Goal: Communication & Community: Share content

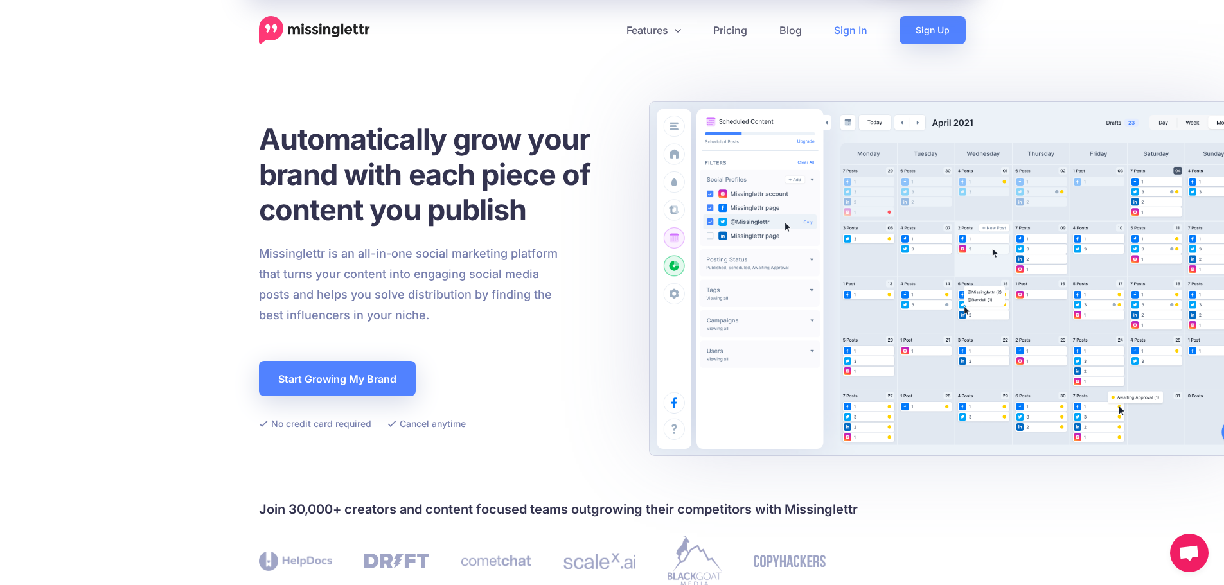
click at [854, 24] on link "Sign In" at bounding box center [851, 30] width 66 height 28
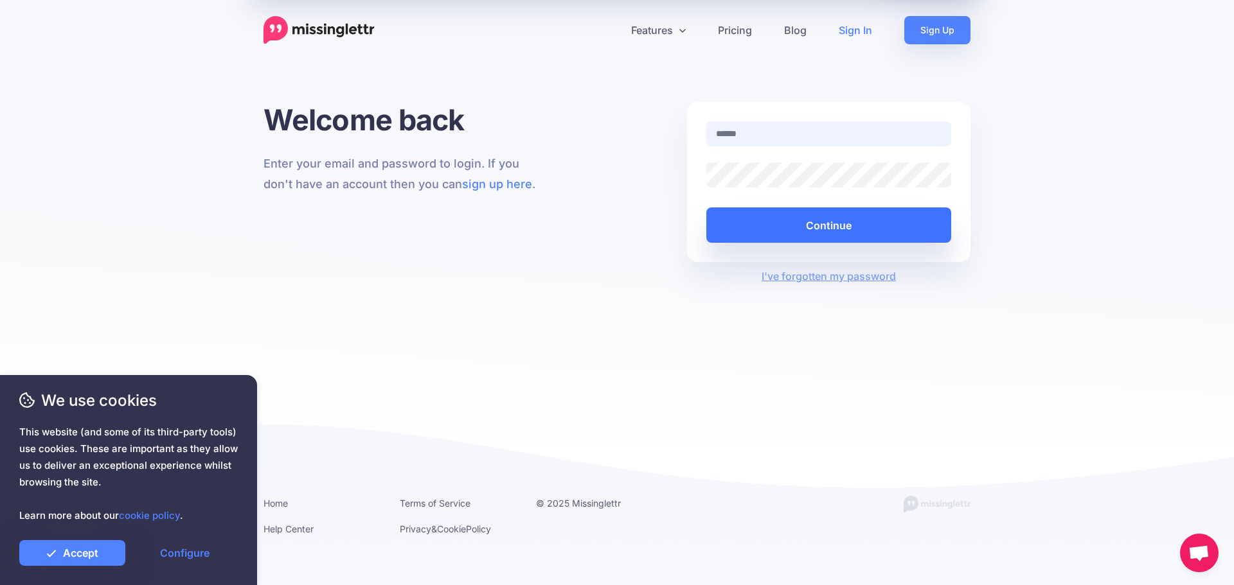
type input "**********"
click at [864, 224] on button "Continue" at bounding box center [828, 225] width 245 height 35
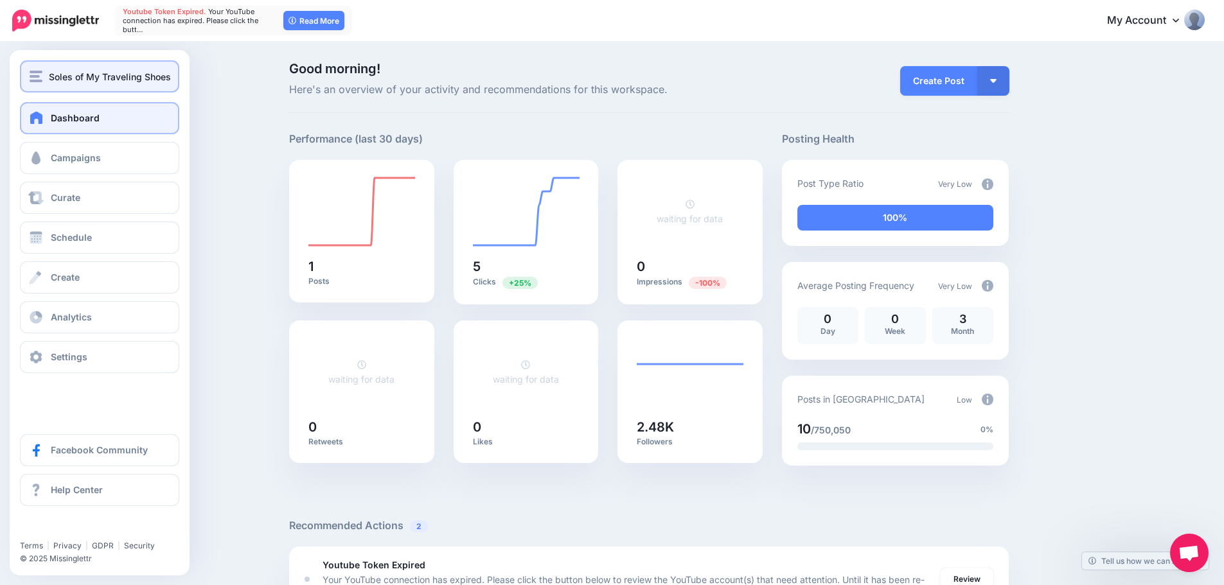
click at [71, 70] on span "Soles of My Traveling Shoes" at bounding box center [110, 76] width 122 height 15
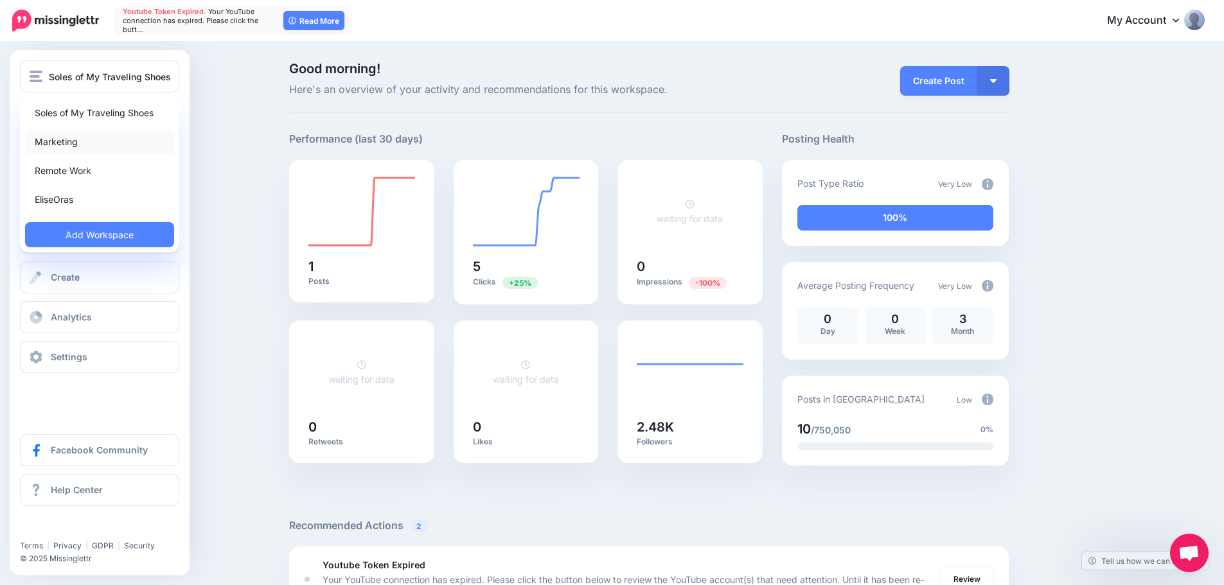
click at [67, 145] on link "Marketing" at bounding box center [99, 141] width 149 height 25
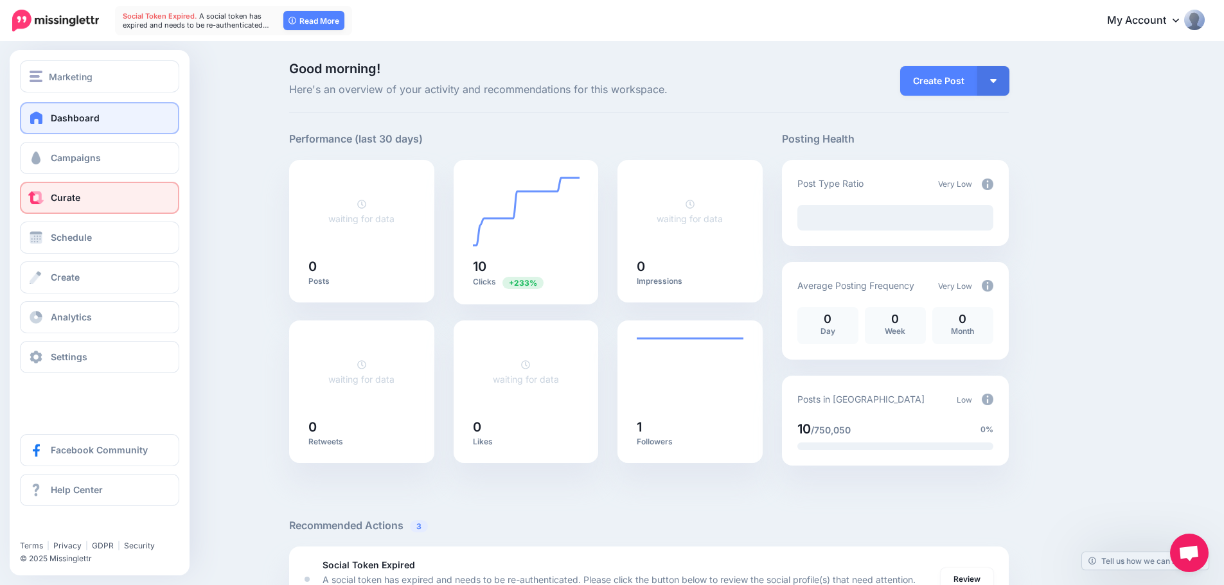
click at [98, 200] on link "Curate" at bounding box center [99, 198] width 159 height 32
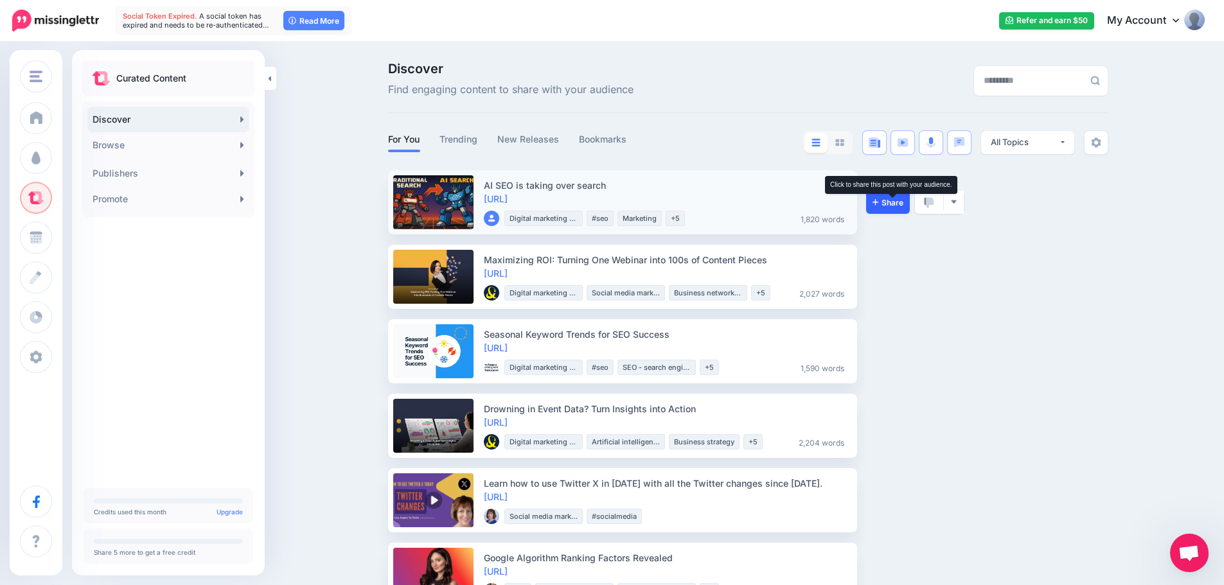
click at [894, 201] on span "Share" at bounding box center [888, 203] width 31 height 8
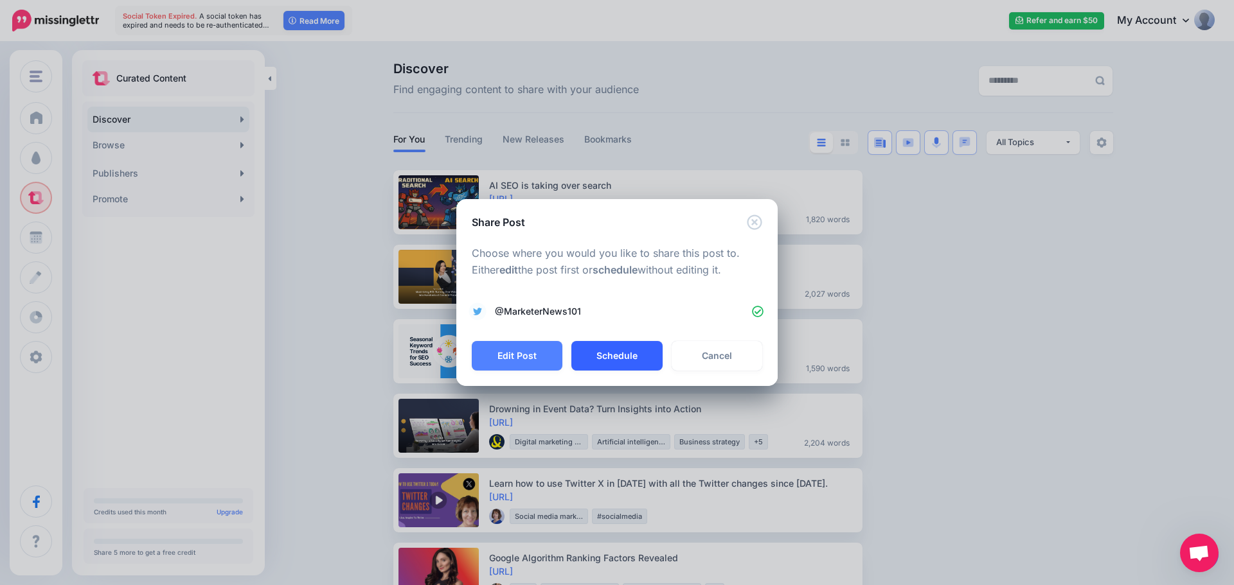
click at [618, 355] on button "Schedule" at bounding box center [616, 356] width 91 height 30
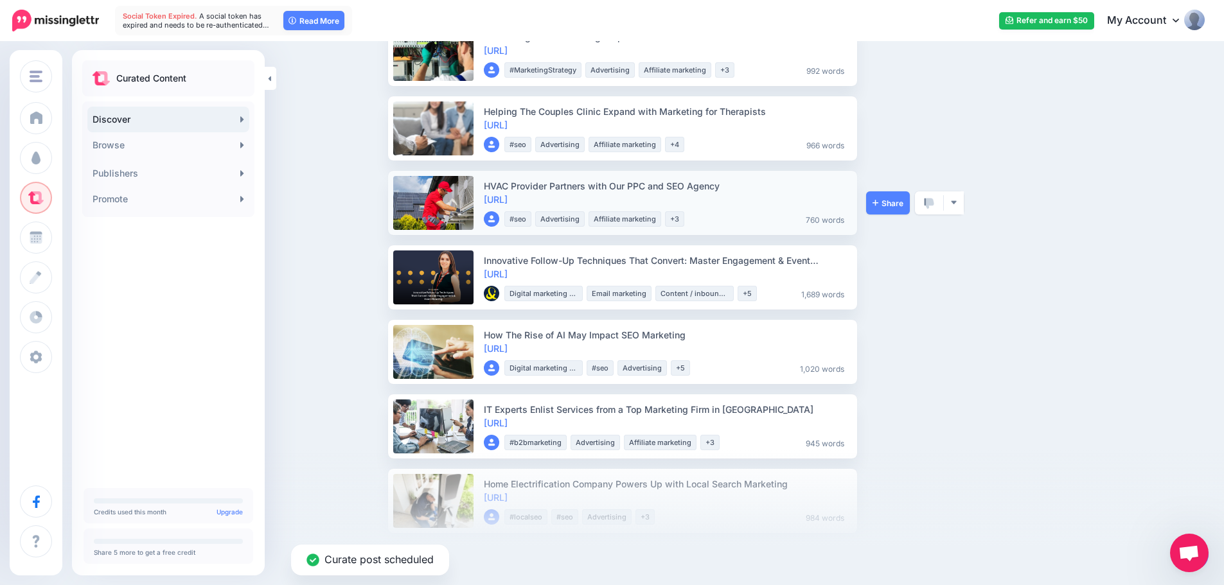
scroll to position [578, 0]
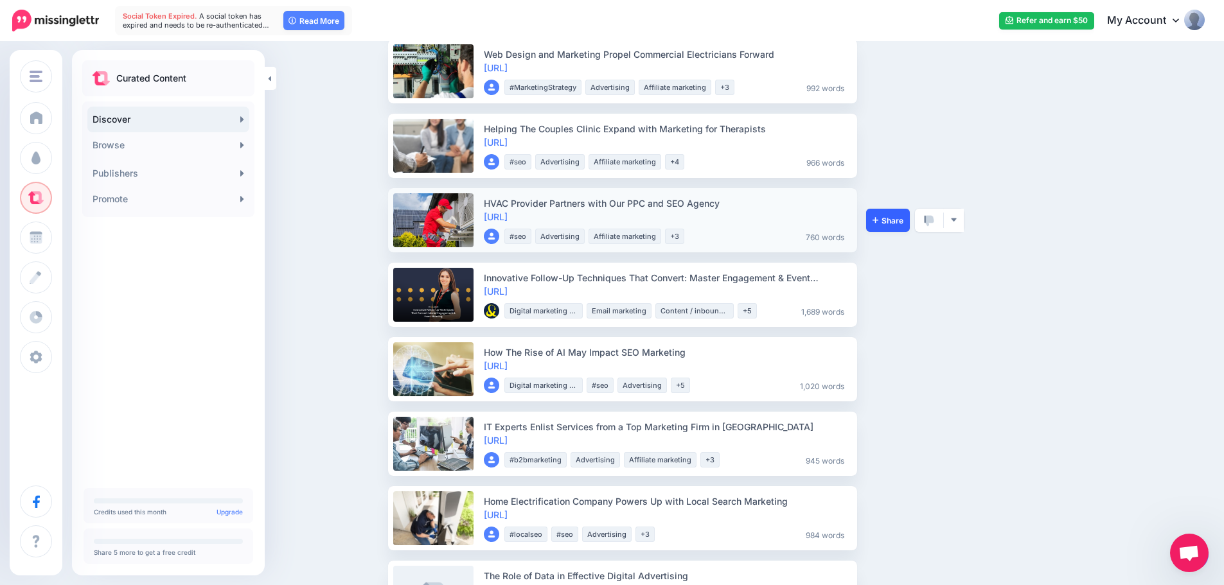
click at [894, 219] on span "Share" at bounding box center [888, 221] width 31 height 8
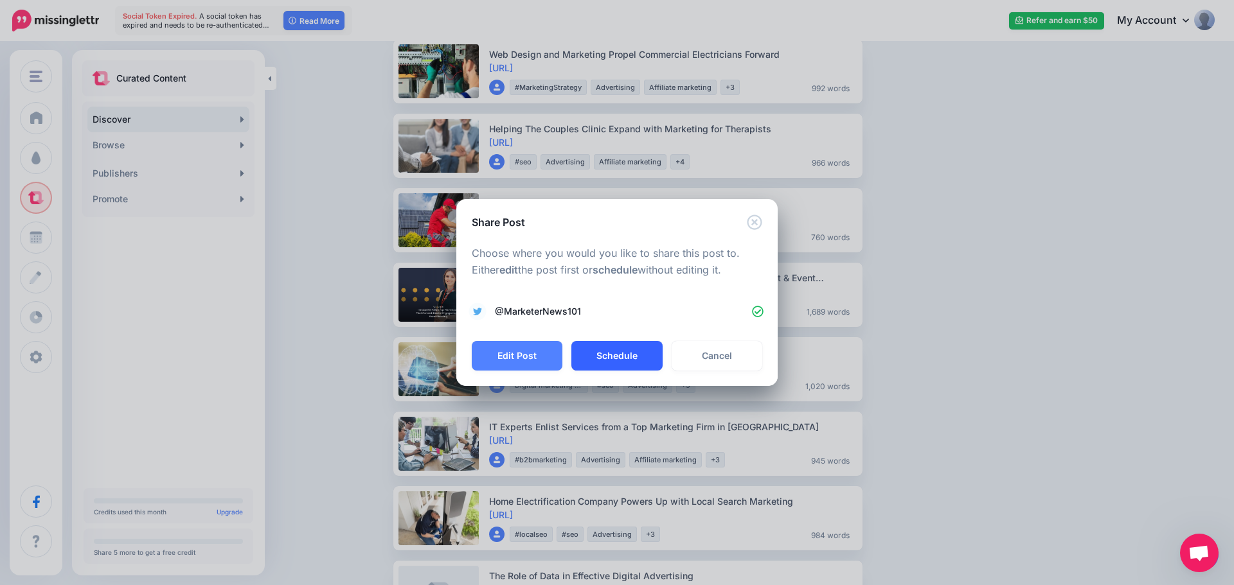
click at [605, 354] on button "Schedule" at bounding box center [616, 356] width 91 height 30
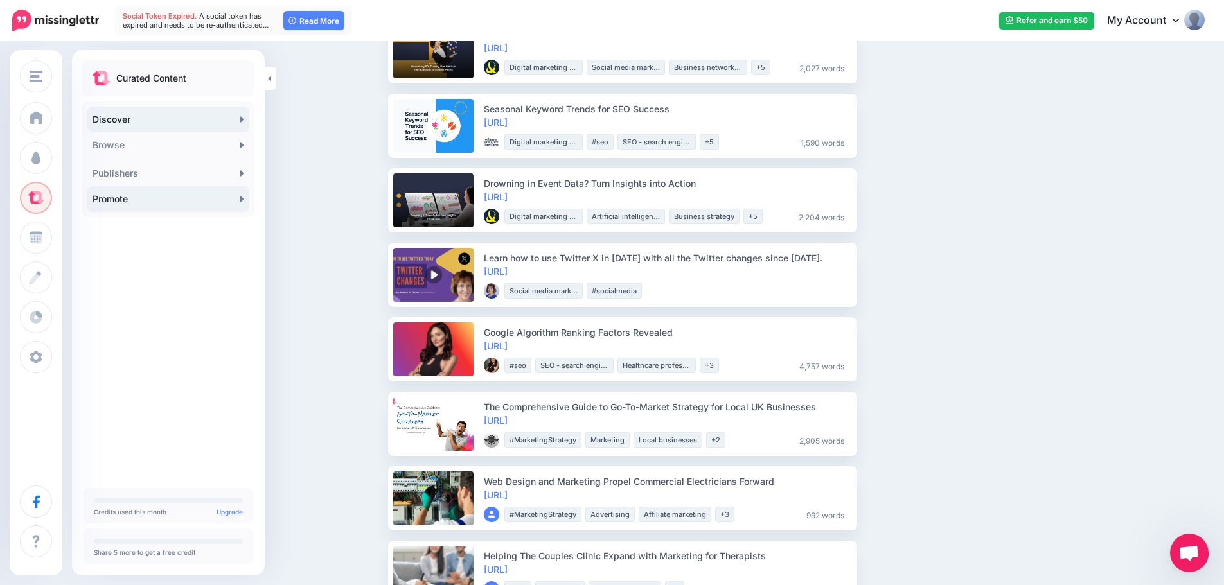
scroll to position [10, 0]
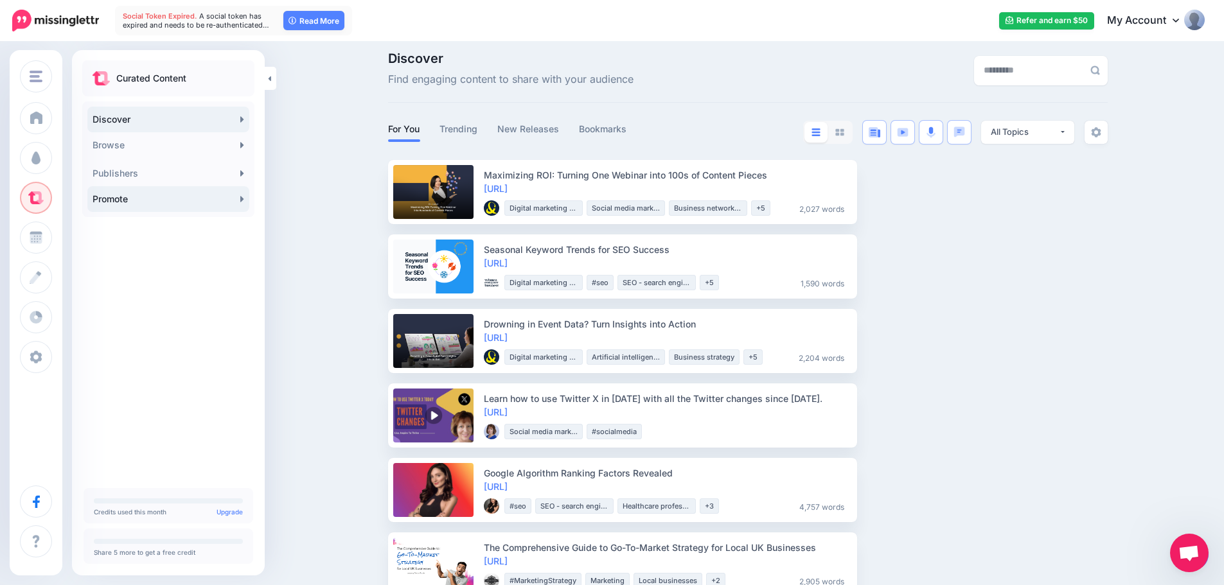
click at [125, 190] on link "Promote" at bounding box center [168, 199] width 162 height 26
click at [242, 197] on icon at bounding box center [242, 199] width 4 height 10
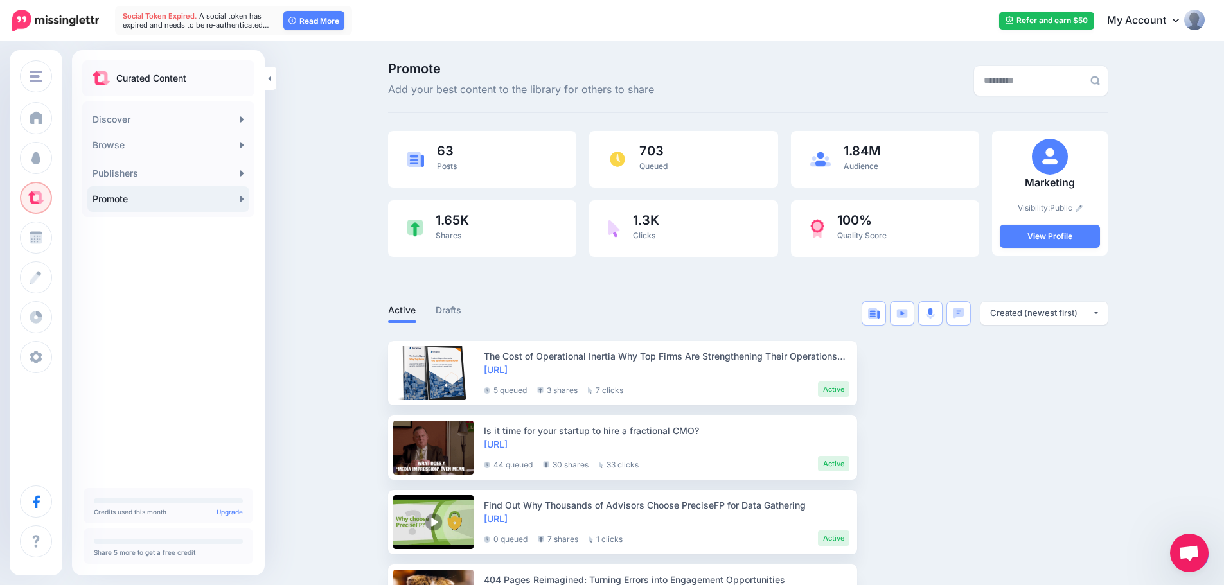
click at [1186, 549] on span "Open chat" at bounding box center [1188, 555] width 21 height 18
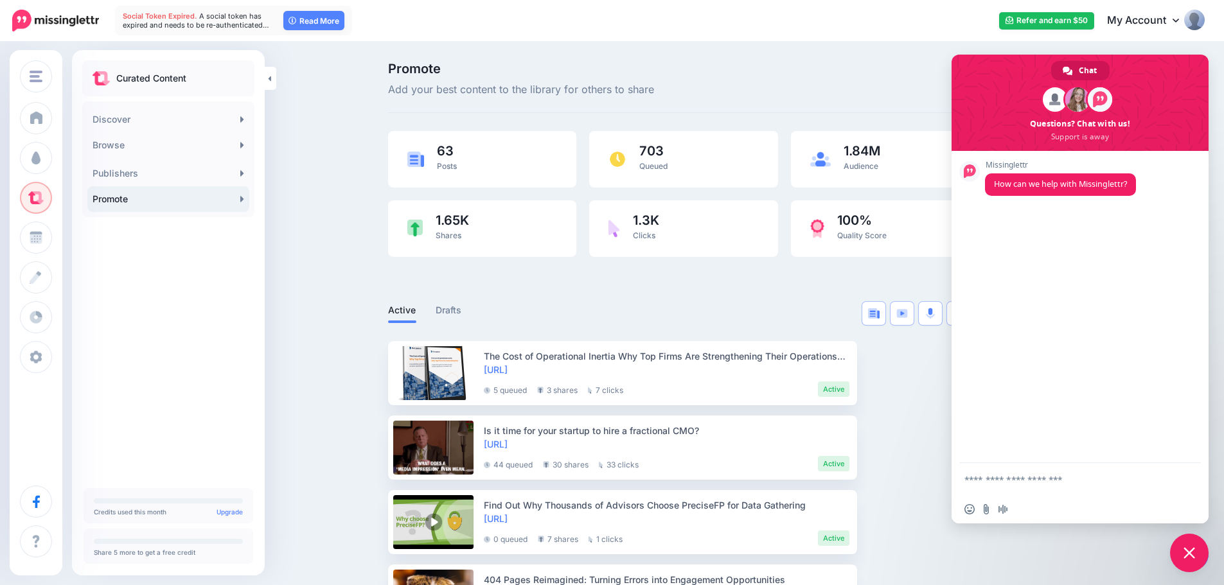
click at [1186, 549] on span "Close chat" at bounding box center [1190, 553] width 12 height 12
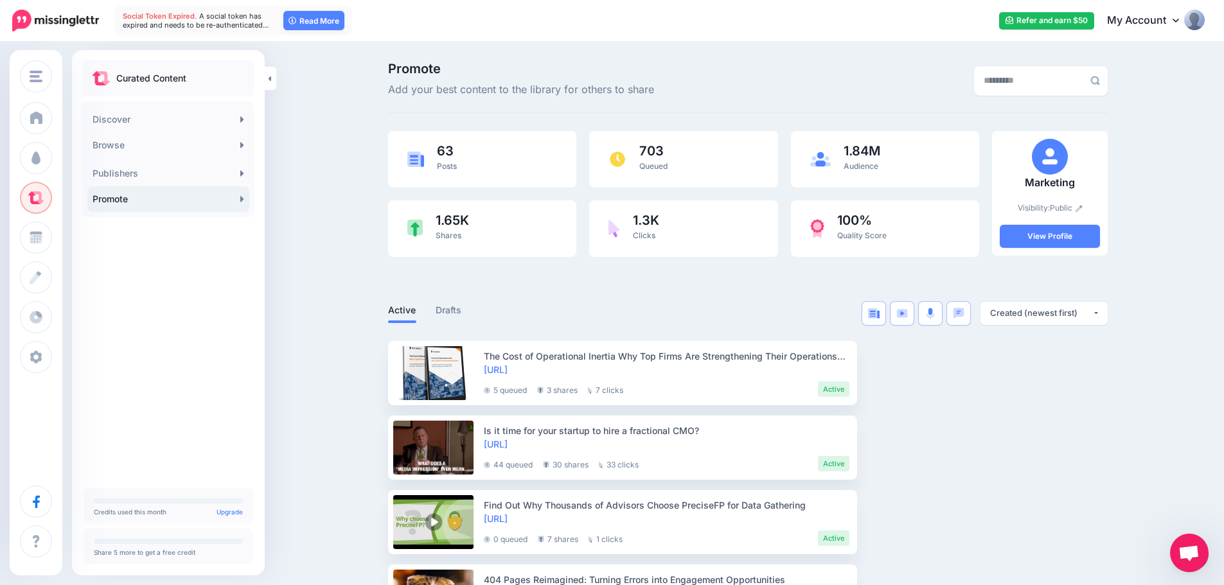
click at [229, 196] on link "Promote" at bounding box center [168, 199] width 162 height 26
click at [246, 201] on link "Promote" at bounding box center [168, 199] width 162 height 26
click at [240, 202] on icon at bounding box center [241, 199] width 3 height 6
click at [201, 203] on link "Promote" at bounding box center [168, 199] width 162 height 26
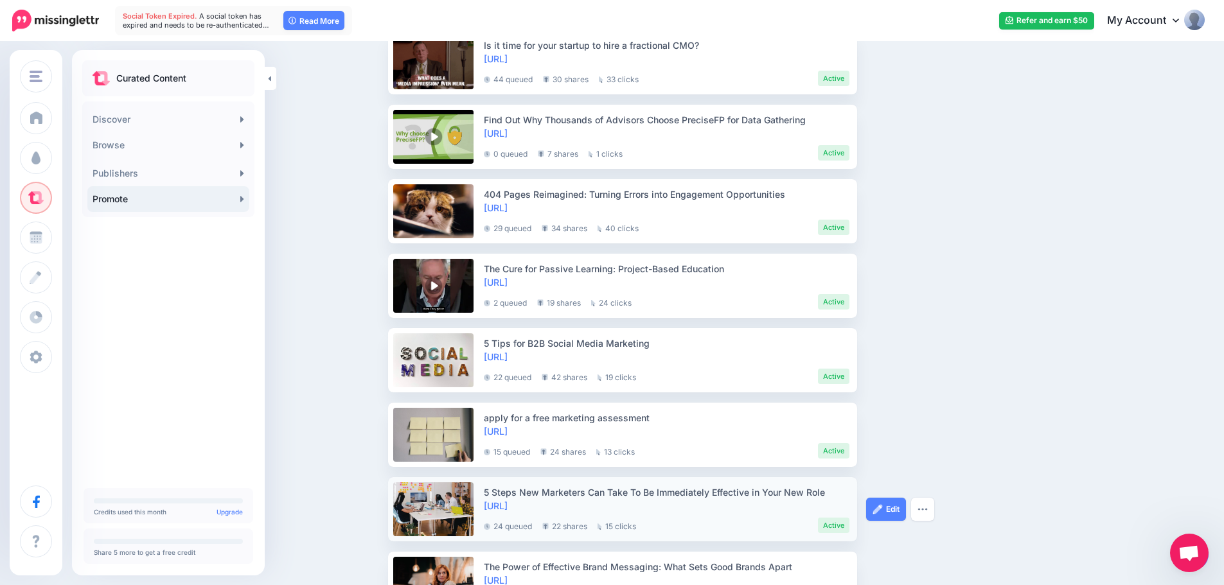
scroll to position [670, 0]
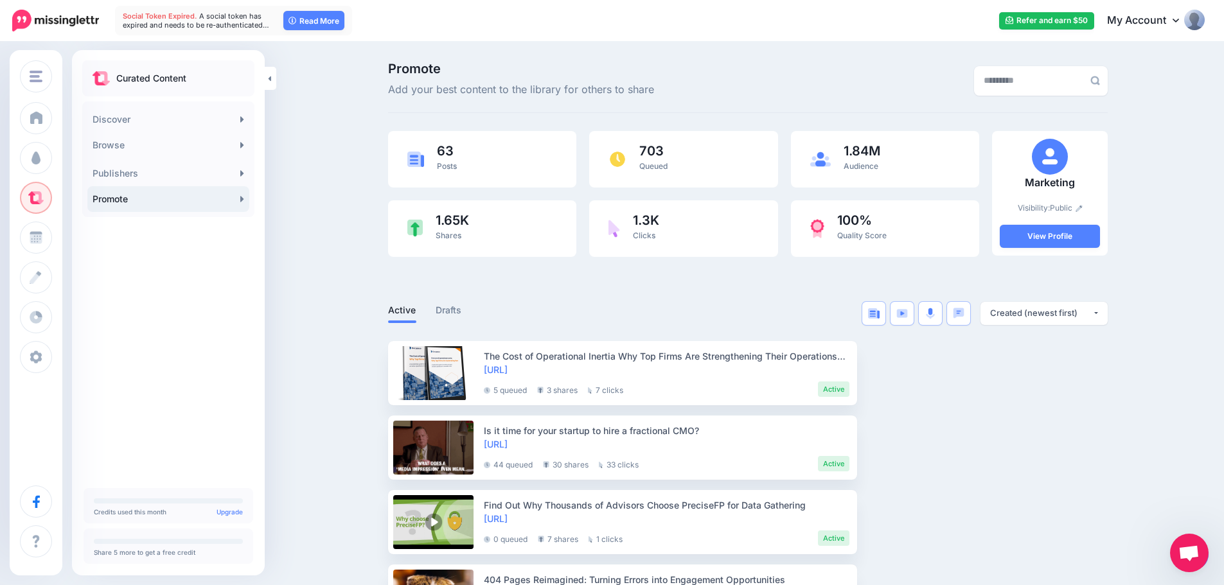
click at [126, 287] on div "Curated Content Discover Browse 245K Automotive 2.91M Beauty & personal care 2.…" at bounding box center [168, 271] width 193 height 422
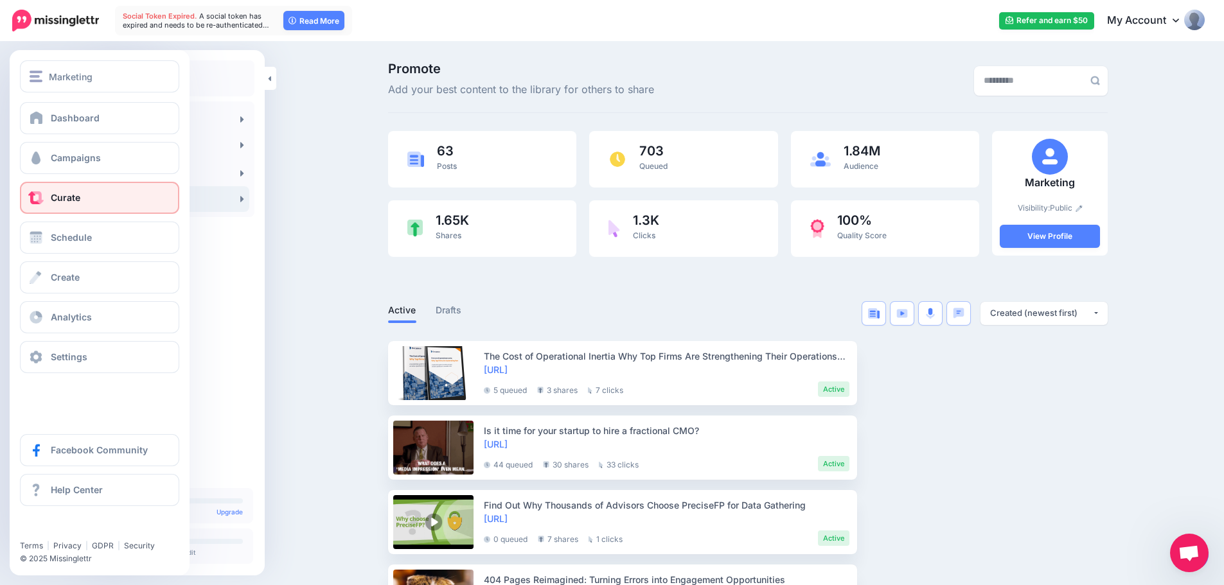
click at [81, 200] on link "Curate" at bounding box center [99, 198] width 159 height 32
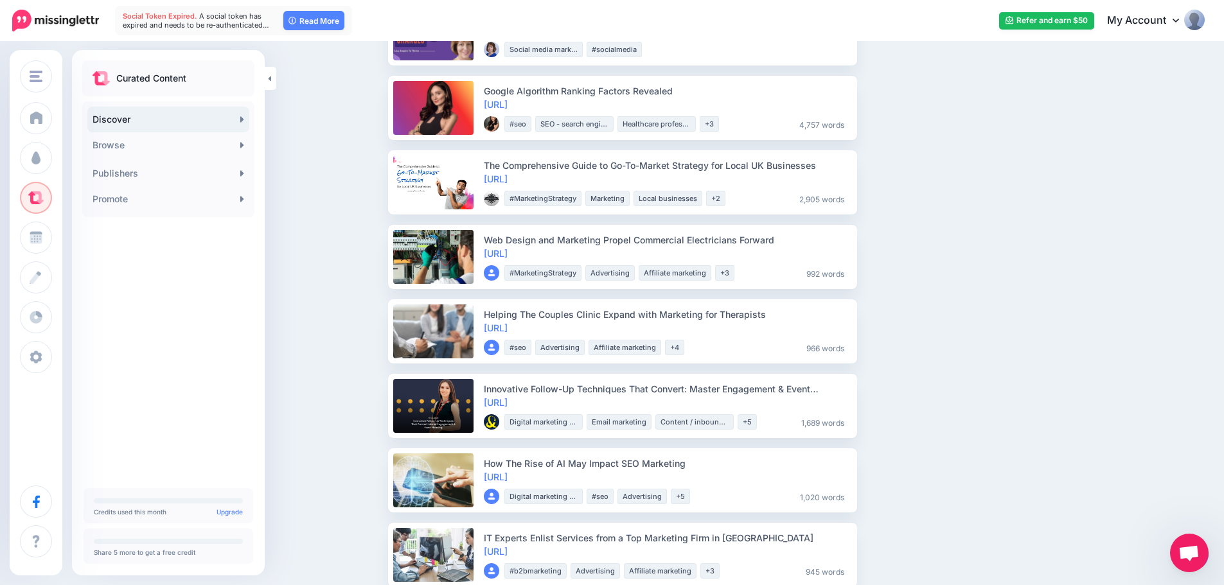
scroll to position [257, 0]
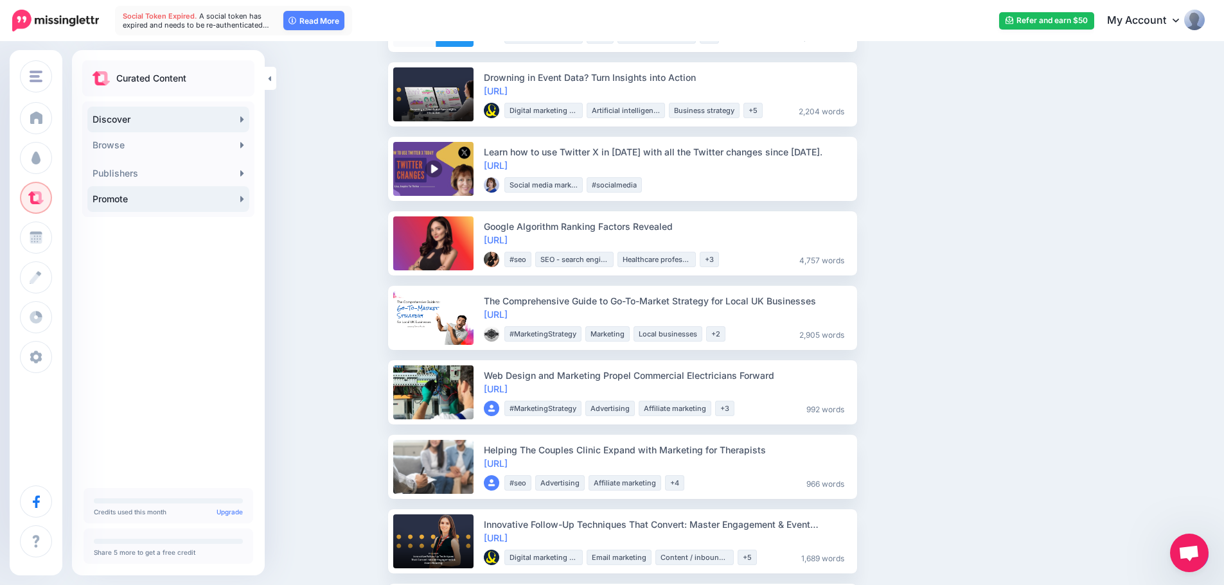
click at [235, 202] on link "Promote" at bounding box center [168, 199] width 162 height 26
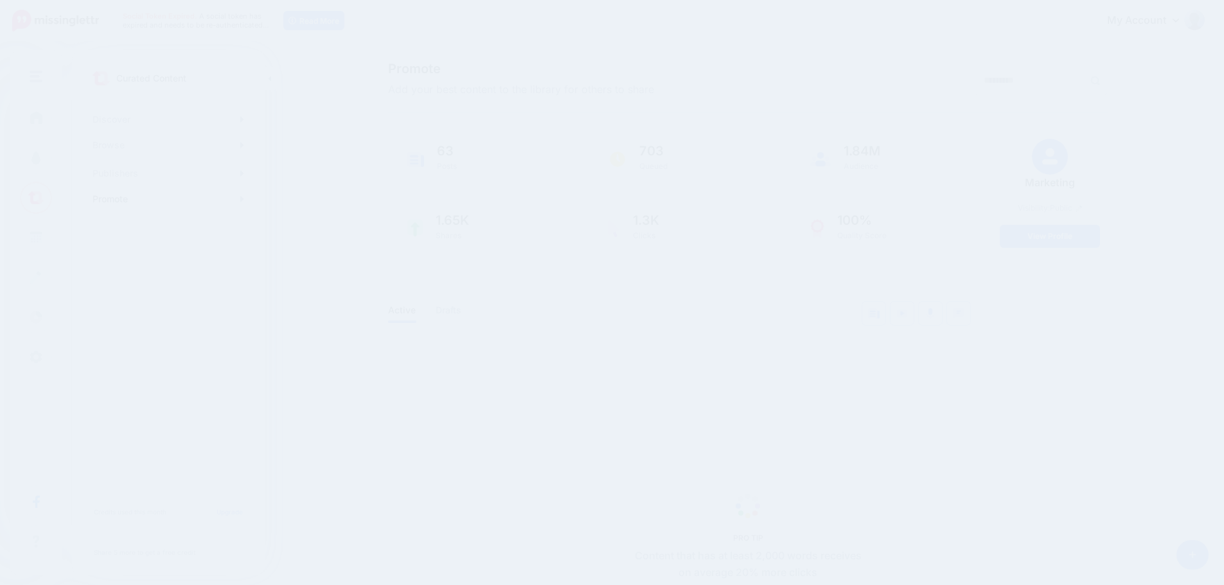
click at [163, 199] on link "Promote" at bounding box center [168, 199] width 162 height 26
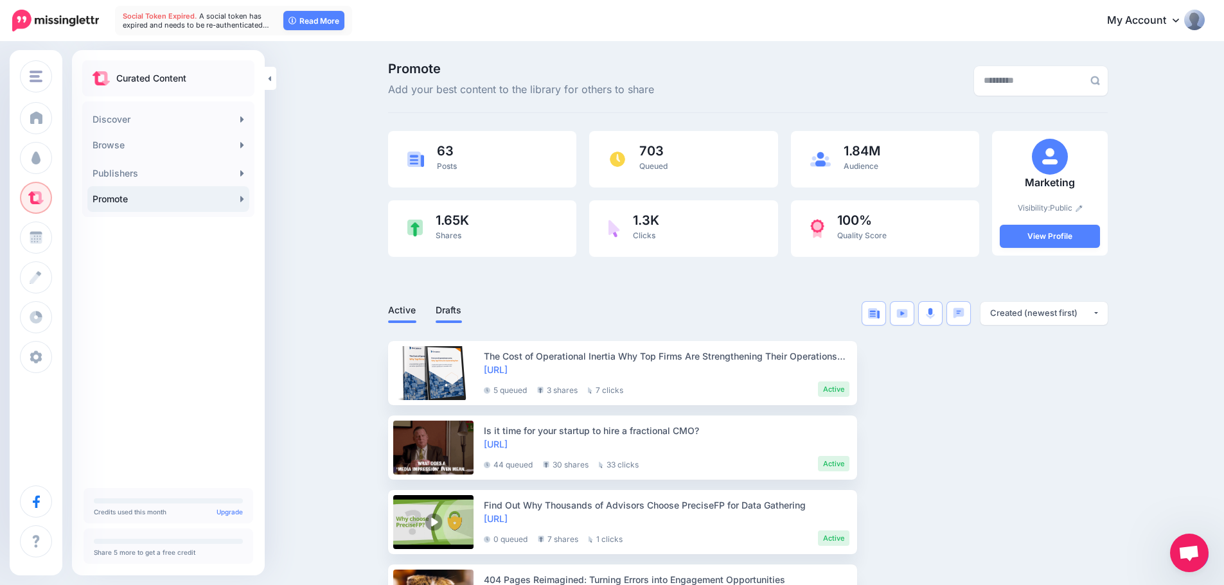
click at [451, 313] on link "Drafts" at bounding box center [449, 310] width 26 height 15
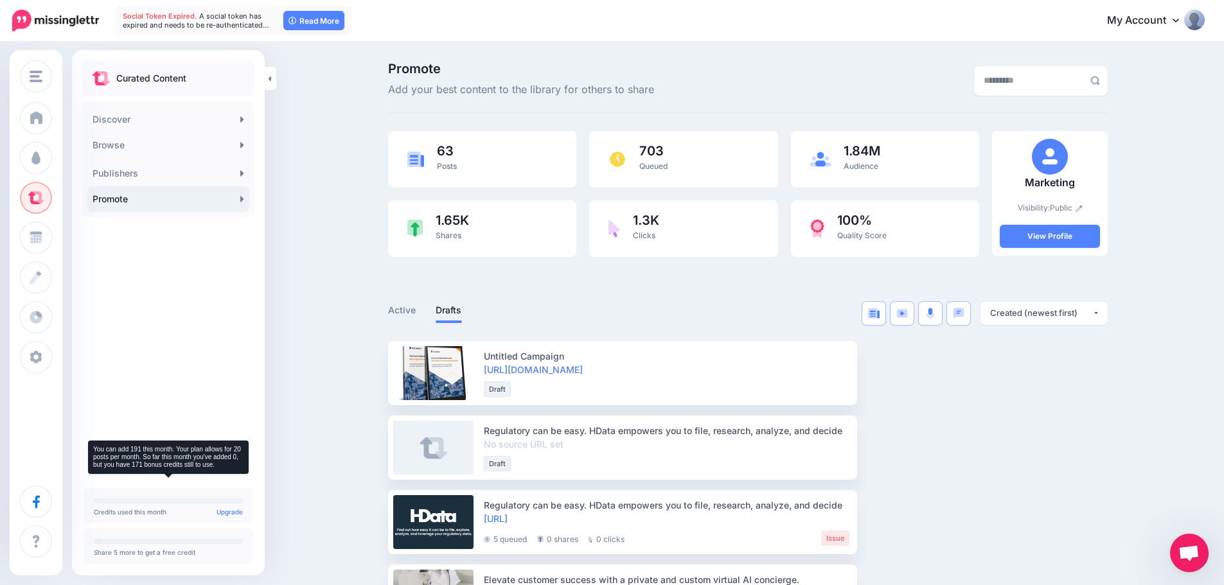
click at [156, 513] on p "Credits used this month Upgrade" at bounding box center [168, 512] width 149 height 6
click at [152, 535] on div "Share 5 more to get a free credit" at bounding box center [169, 546] width 170 height 35
click at [166, 551] on p "Share 5 more to get a free credit" at bounding box center [168, 552] width 149 height 6
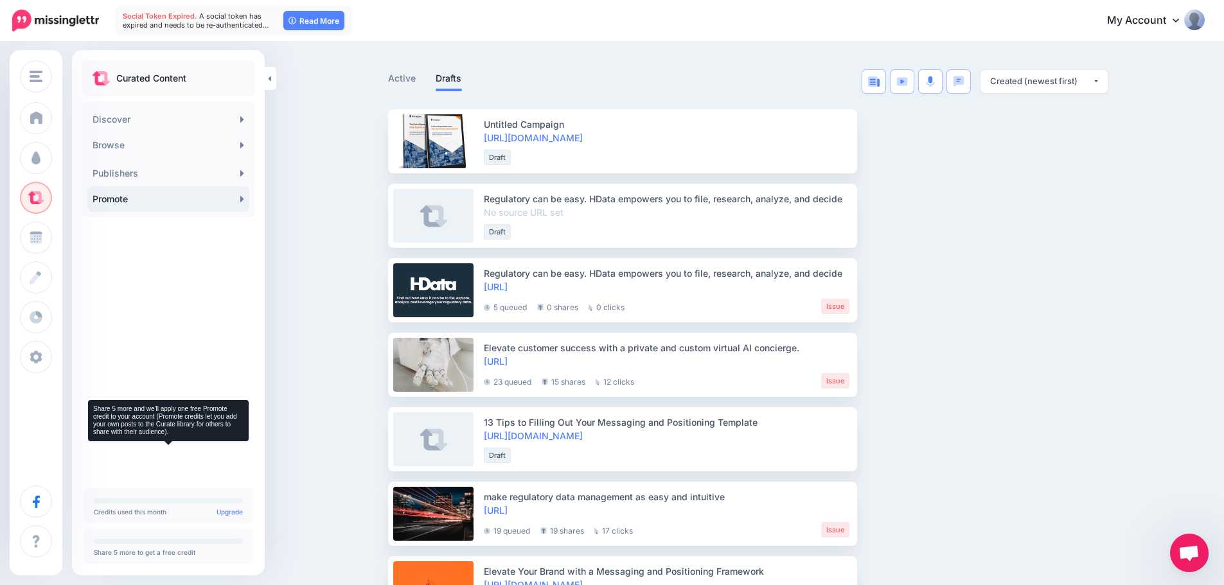
scroll to position [257, 0]
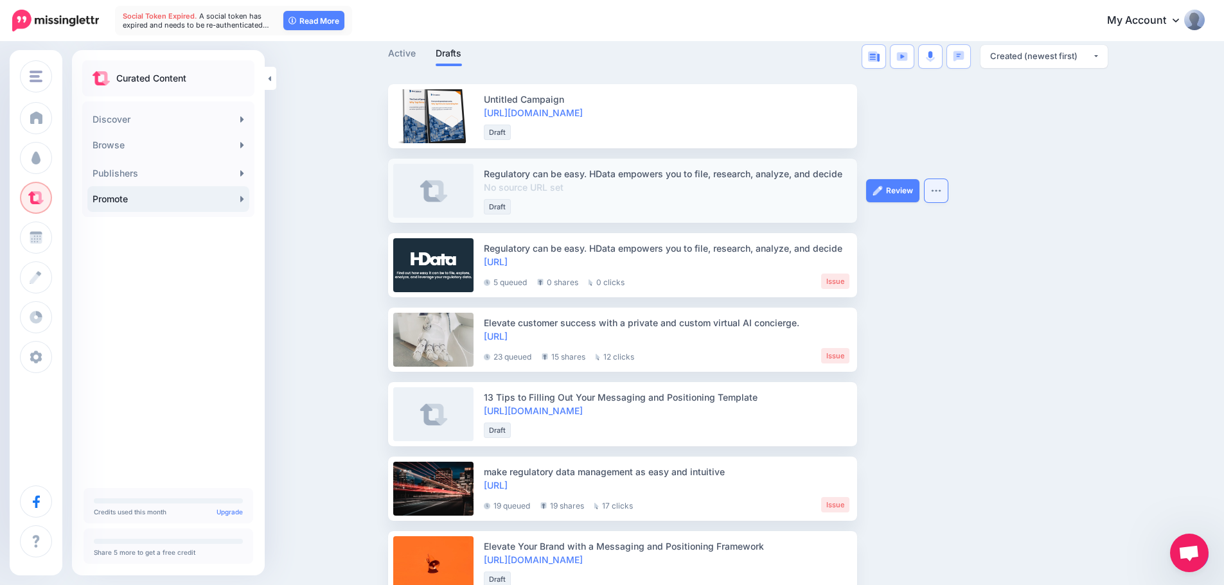
click at [939, 191] on img "button" at bounding box center [936, 191] width 10 height 4
click at [688, 197] on div "Draft" at bounding box center [667, 204] width 366 height 21
click at [880, 193] on img at bounding box center [878, 191] width 10 height 10
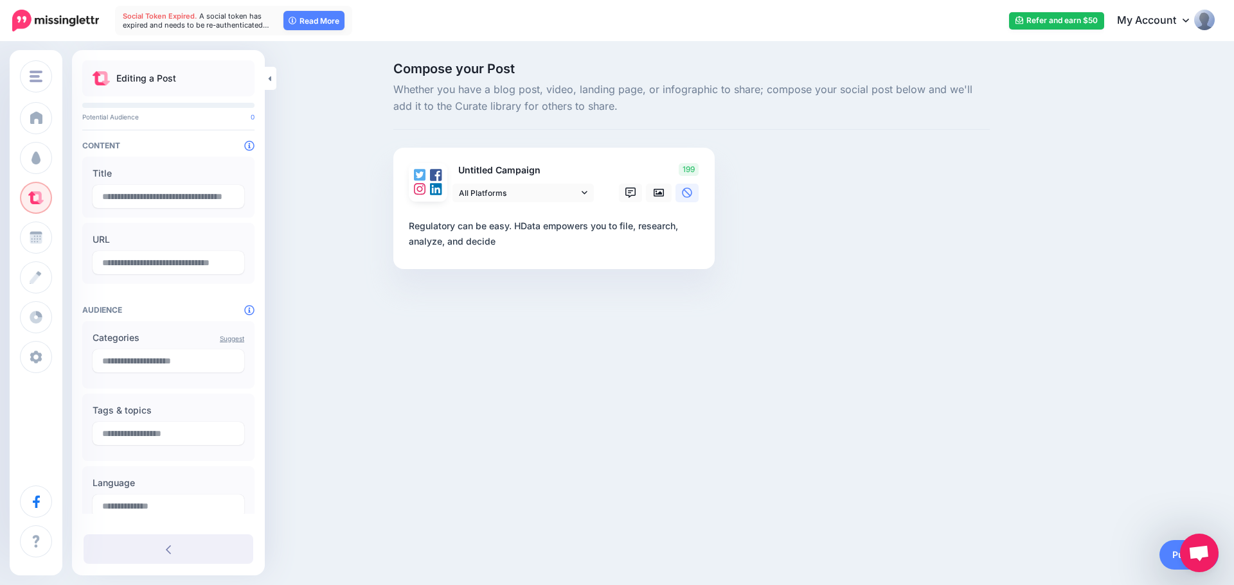
click at [520, 245] on textarea "**********" at bounding box center [557, 233] width 296 height 31
drag, startPoint x: 511, startPoint y: 240, endPoint x: 323, endPoint y: 186, distance: 195.9
click at [323, 186] on div "Compose your Post Whether you have a blog post, video, landing page, or infogra…" at bounding box center [617, 185] width 1234 height 284
paste textarea "**********"
type textarea "**********"
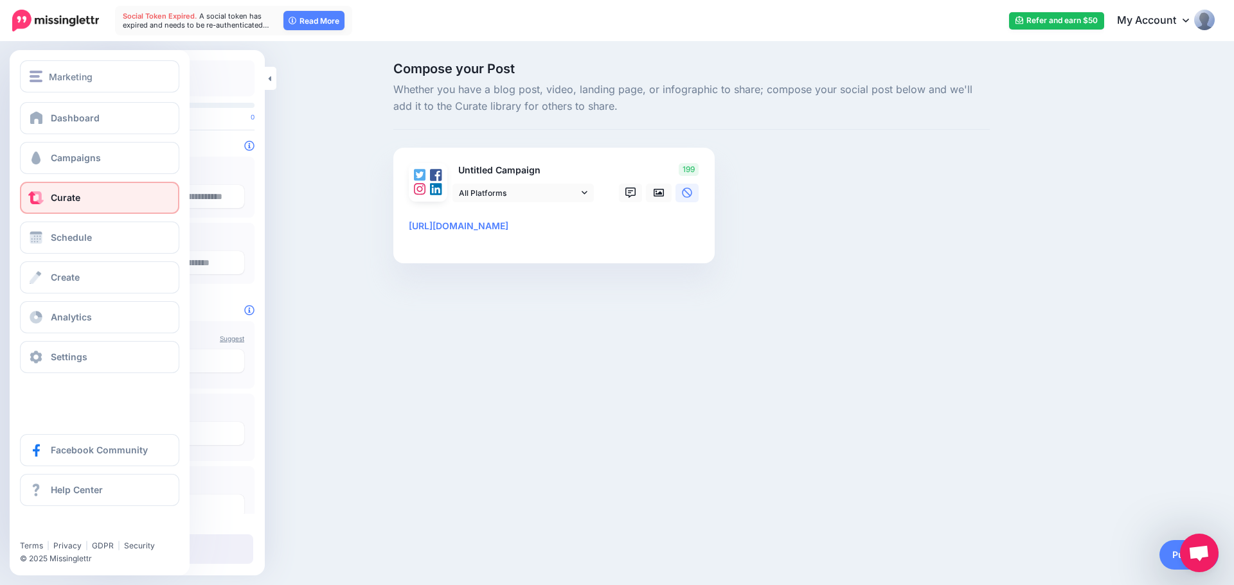
type input "**********"
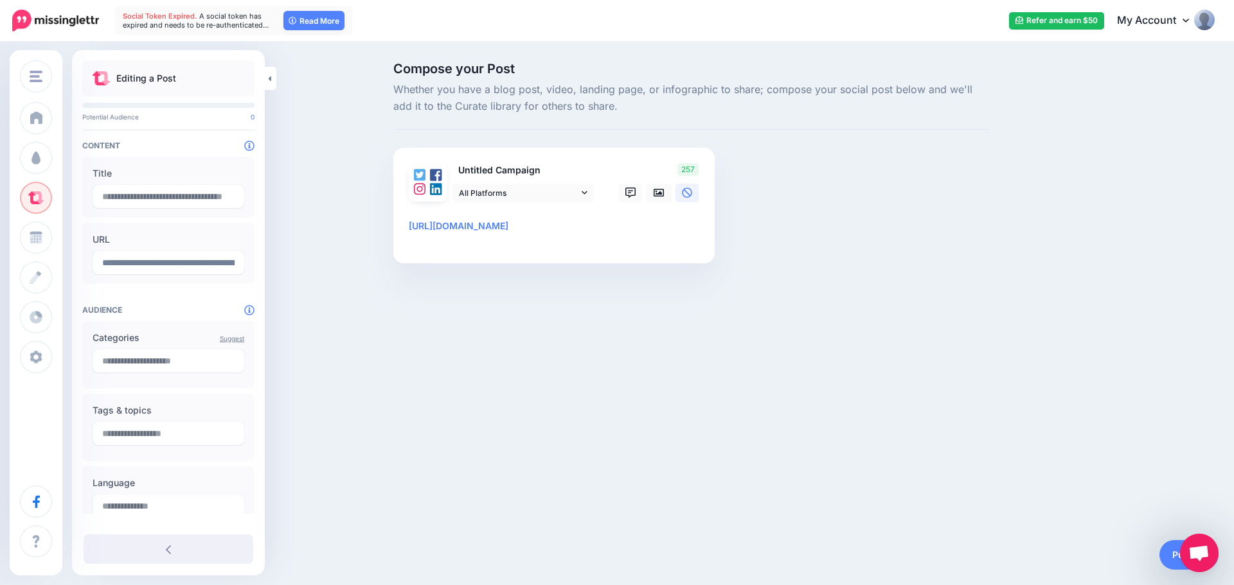
click at [308, 260] on div "Compose your Post Whether you have a blog post, video, landing page, or infogra…" at bounding box center [617, 182] width 1234 height 278
click at [409, 221] on textarea "**********" at bounding box center [557, 230] width 296 height 25
paste textarea "**********"
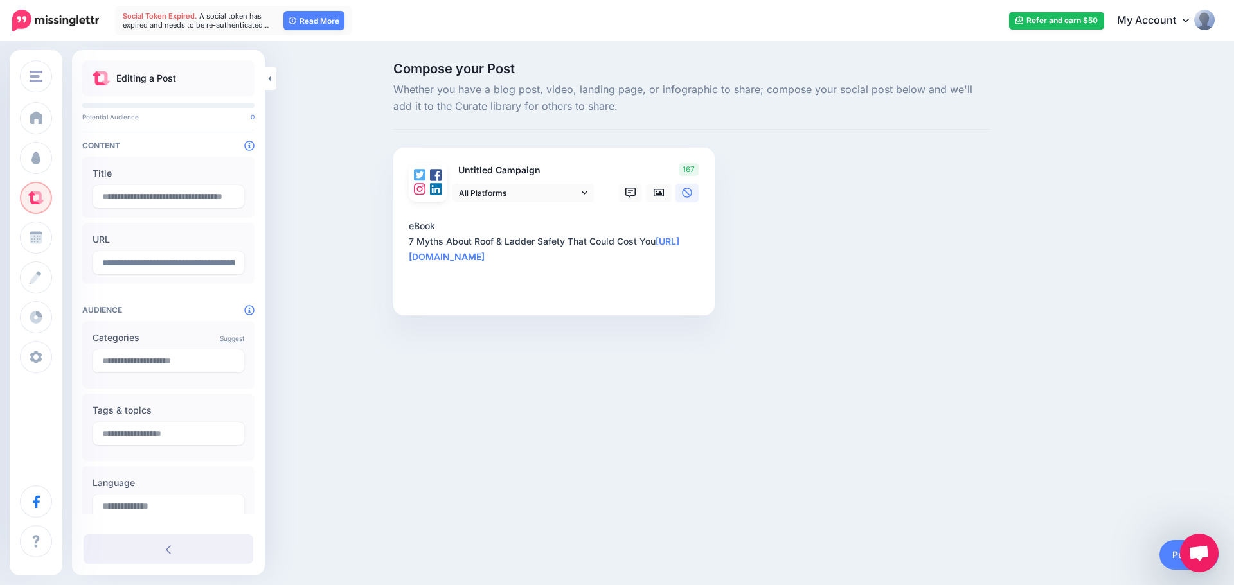
drag, startPoint x: 445, startPoint y: 243, endPoint x: 344, endPoint y: 235, distance: 101.2
click at [344, 235] on div "Compose your Post Whether you have a blog post, video, landing page, or infogra…" at bounding box center [617, 208] width 1234 height 330
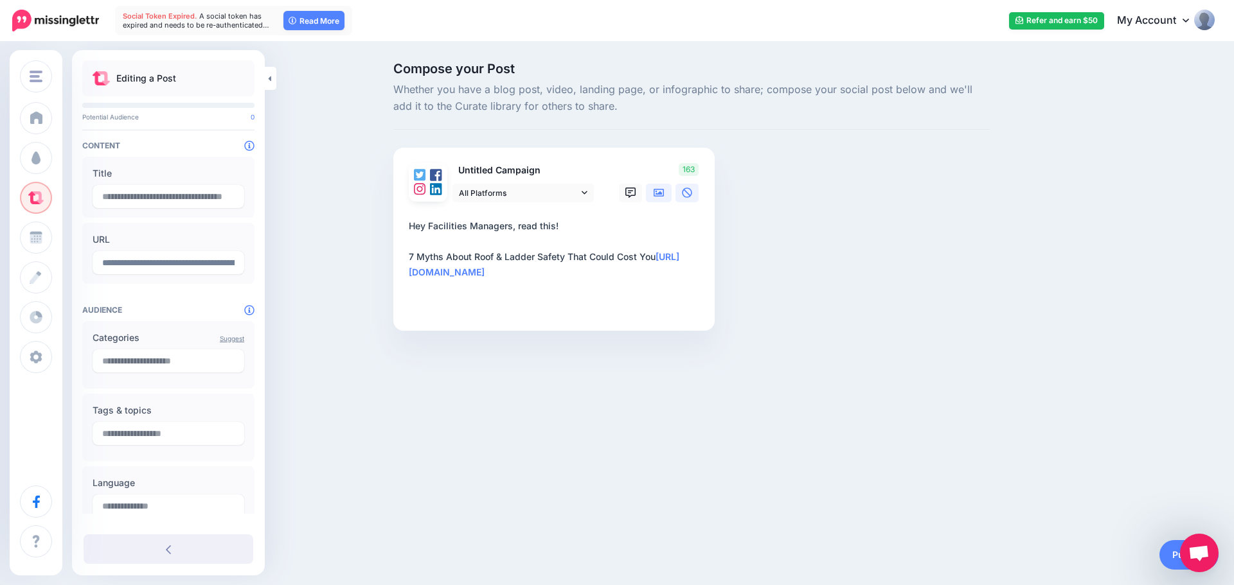
type textarea "**********"
click at [659, 189] on icon at bounding box center [659, 193] width 10 height 10
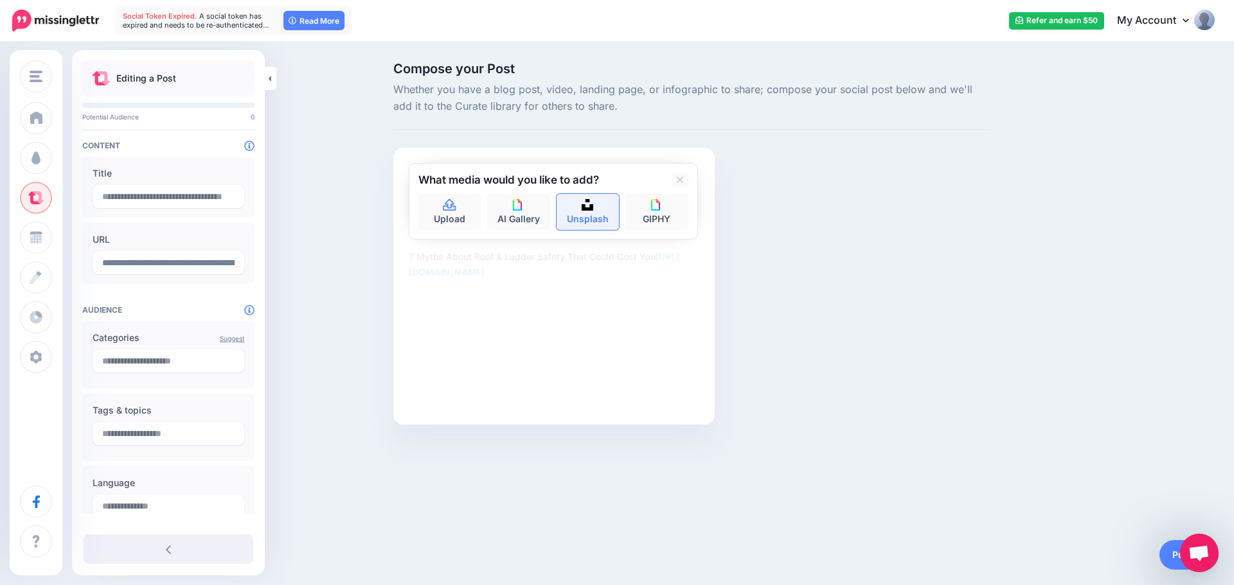
click at [589, 218] on link "Unsplash" at bounding box center [587, 212] width 63 height 36
type input "******"
click at [665, 194] on button "submit" at bounding box center [676, 206] width 23 height 25
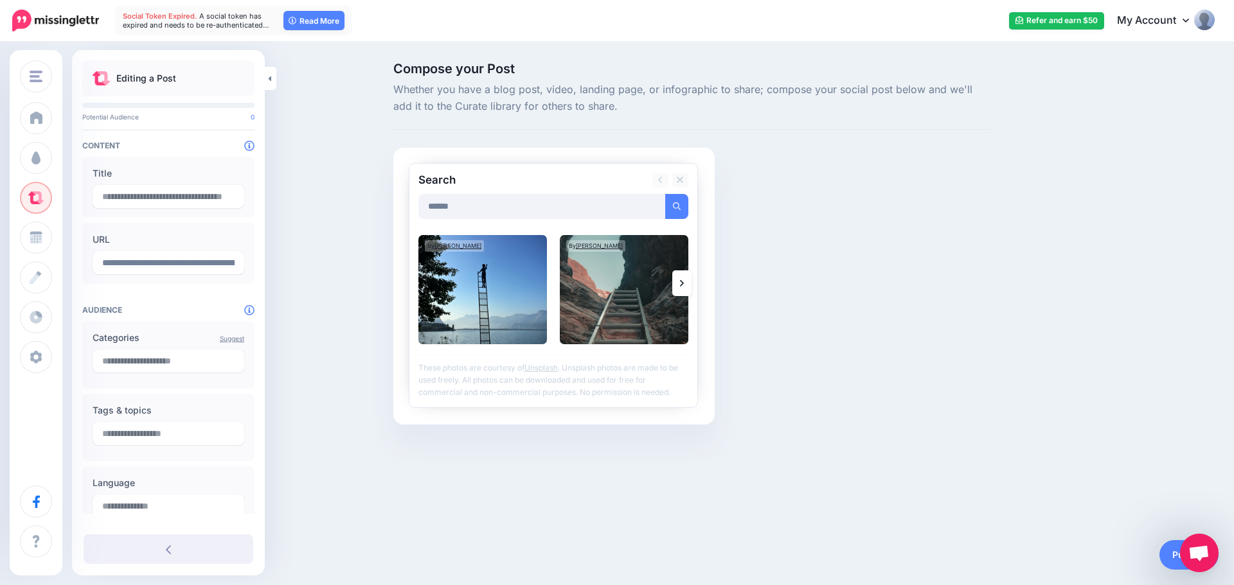
click at [682, 281] on icon at bounding box center [682, 283] width 4 height 10
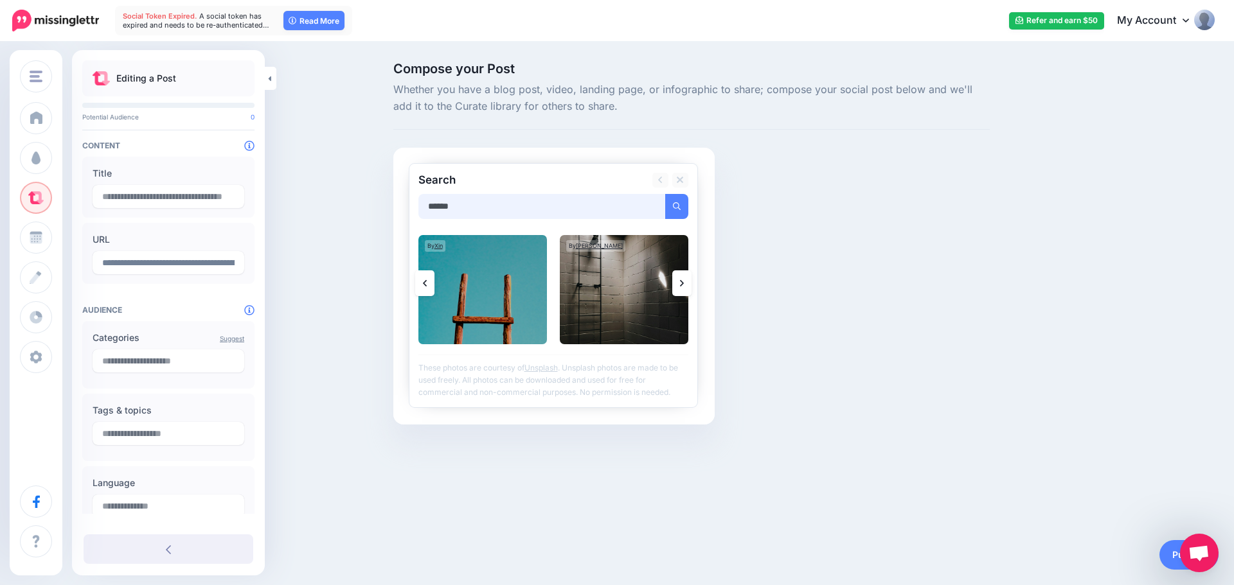
drag, startPoint x: 494, startPoint y: 196, endPoint x: 422, endPoint y: 204, distance: 71.7
click at [422, 204] on input "******" at bounding box center [541, 206] width 247 height 25
click at [639, 285] on img at bounding box center [624, 289] width 129 height 109
click at [650, 200] on link "Add Media" at bounding box center [661, 206] width 55 height 25
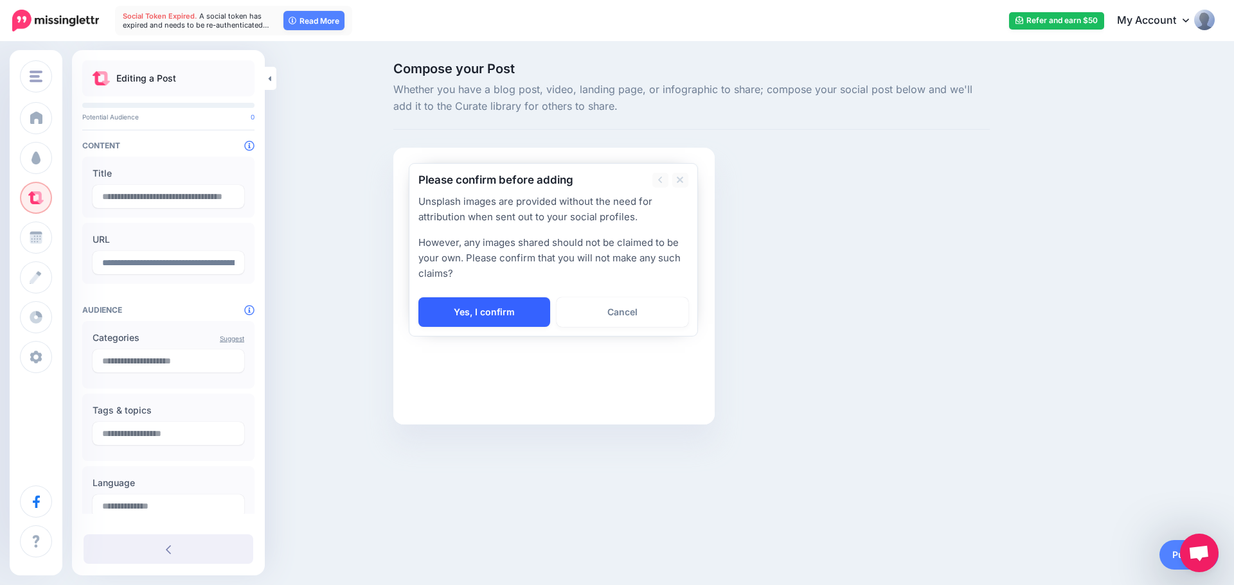
click at [513, 314] on link "Yes, I confirm" at bounding box center [484, 313] width 132 height 30
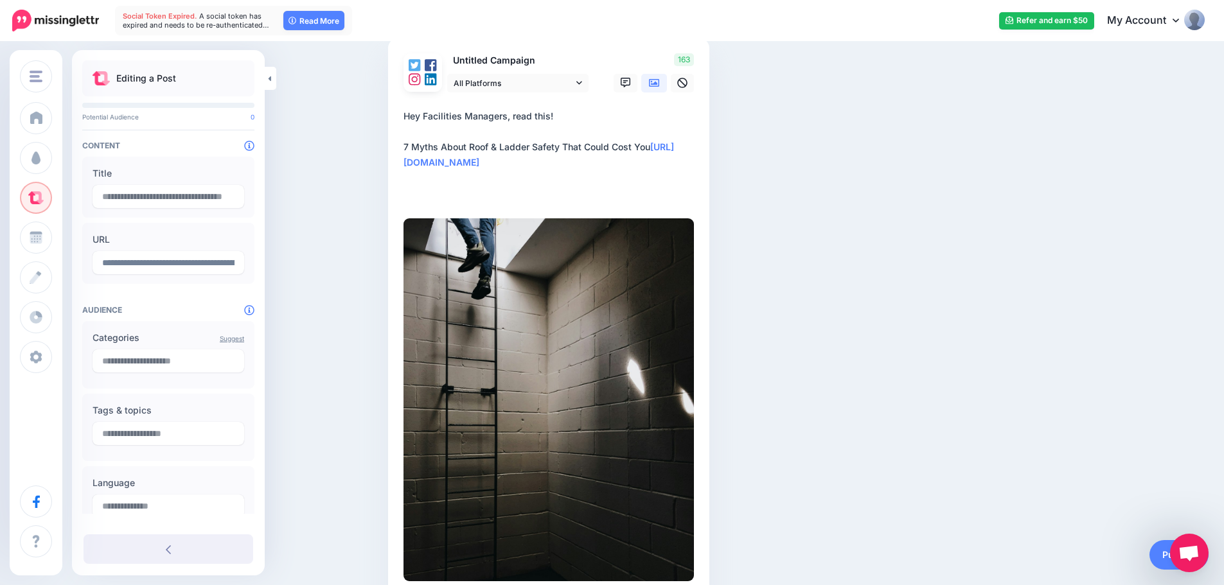
scroll to position [179, 0]
